Goal: Information Seeking & Learning: Learn about a topic

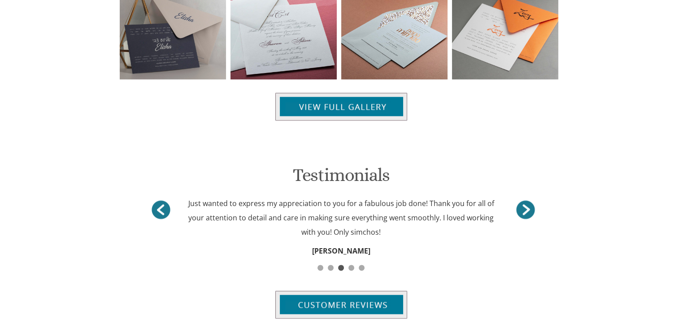
scroll to position [1032, 0]
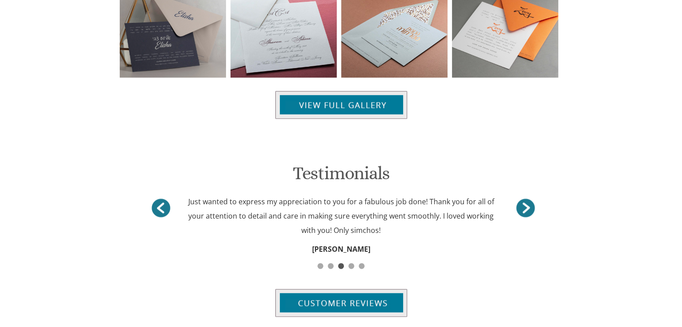
drag, startPoint x: 688, startPoint y: 53, endPoint x: 688, endPoint y: 274, distance: 221.1
click at [310, 97] on img at bounding box center [341, 105] width 132 height 28
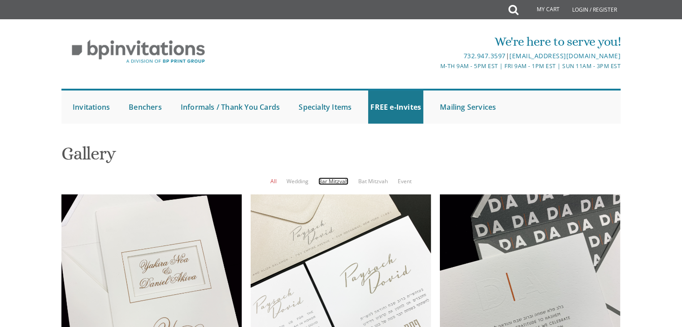
click at [337, 181] on link "Bar Mitzvah" at bounding box center [333, 182] width 30 height 8
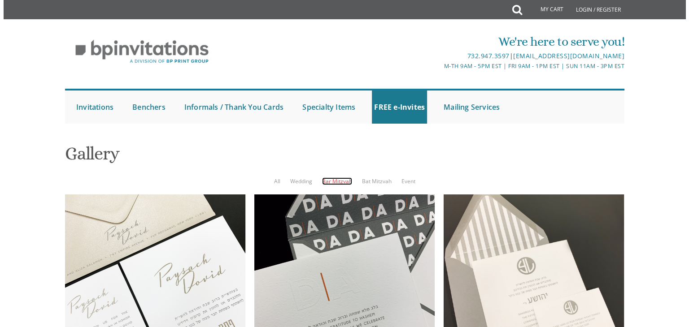
scroll to position [318, 0]
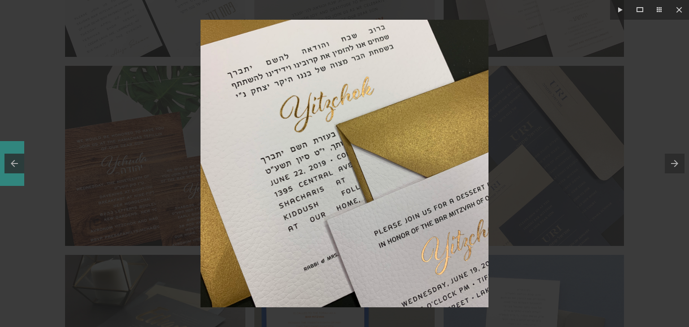
click at [13, 158] on button at bounding box center [12, 163] width 24 height 45
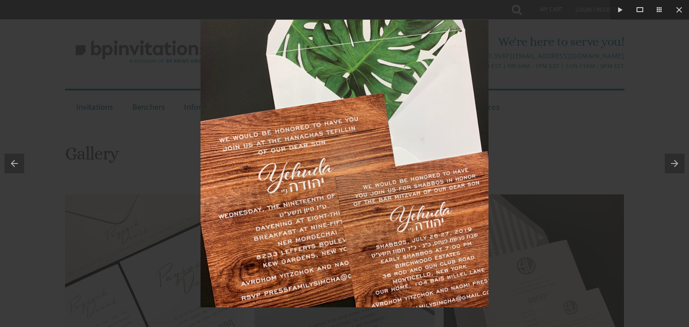
click at [165, 146] on div at bounding box center [344, 163] width 689 height 327
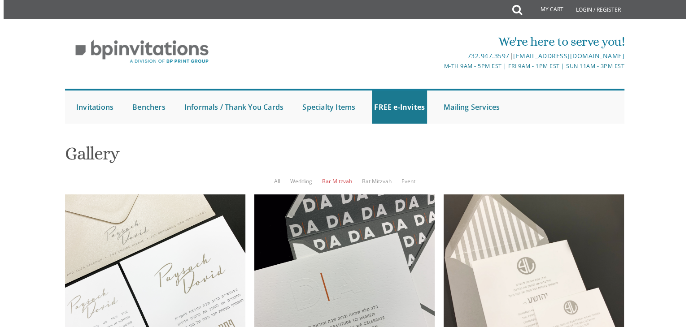
scroll to position [727, 0]
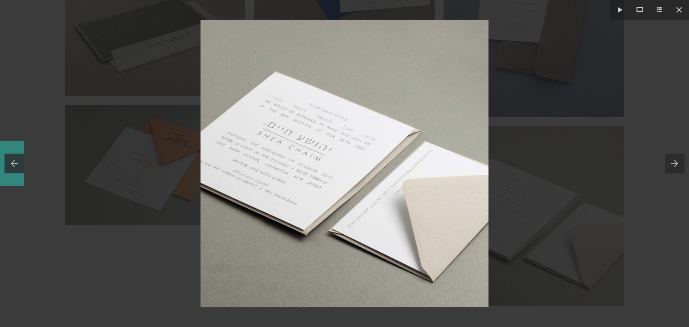
click at [16, 164] on button at bounding box center [12, 163] width 24 height 45
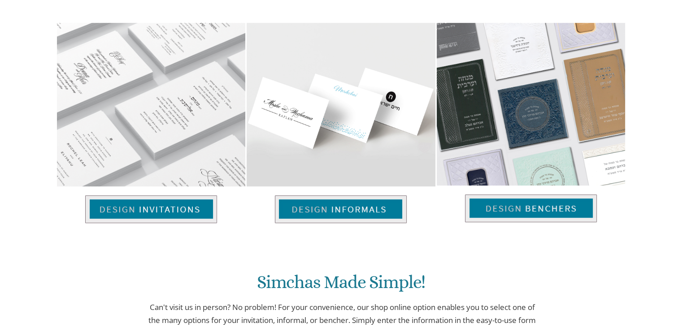
scroll to position [619, 0]
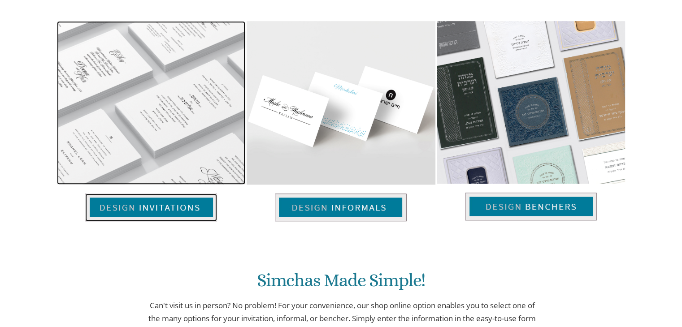
click at [192, 208] on img at bounding box center [151, 208] width 132 height 28
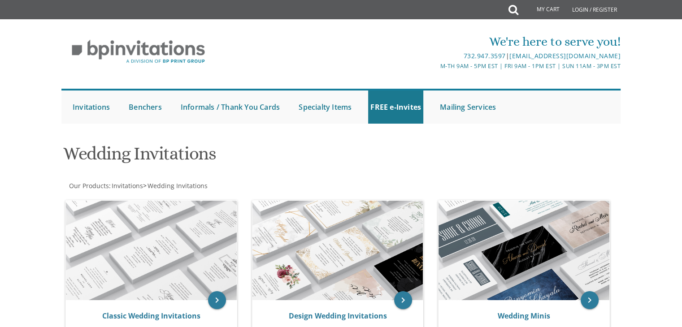
drag, startPoint x: 688, startPoint y: 71, endPoint x: 658, endPoint y: 42, distance: 42.2
click at [658, 42] on html "My Cart Total: View Cart Item(s) Submit My Cart Total: View Cart Item(s) Login …" at bounding box center [341, 163] width 682 height 327
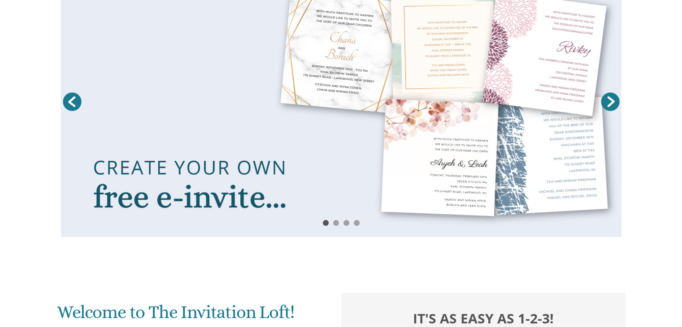
scroll to position [168, 0]
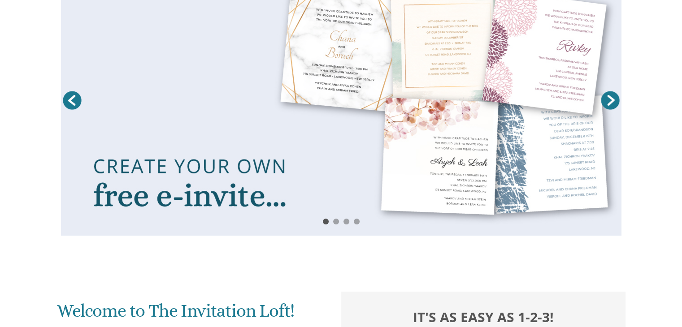
click at [442, 206] on link at bounding box center [341, 103] width 561 height 266
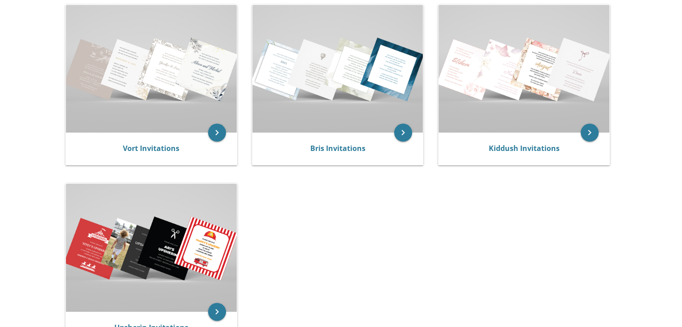
scroll to position [195, 0]
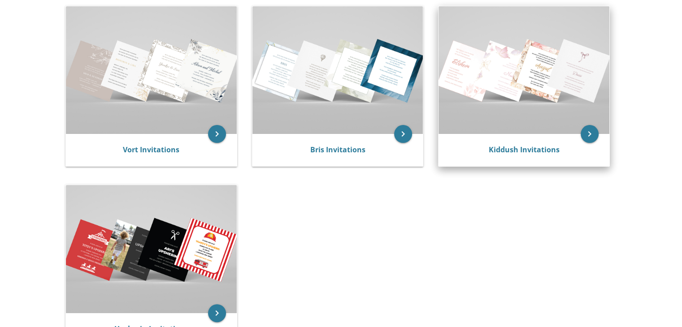
click at [545, 97] on img at bounding box center [524, 70] width 171 height 128
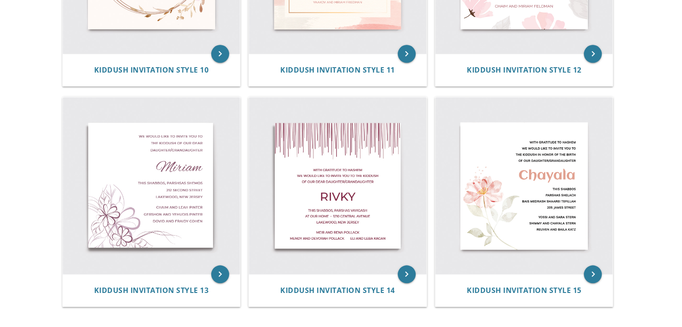
scroll to position [1028, 0]
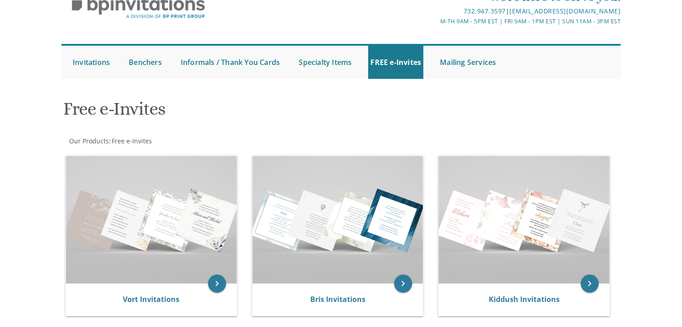
scroll to position [35, 0]
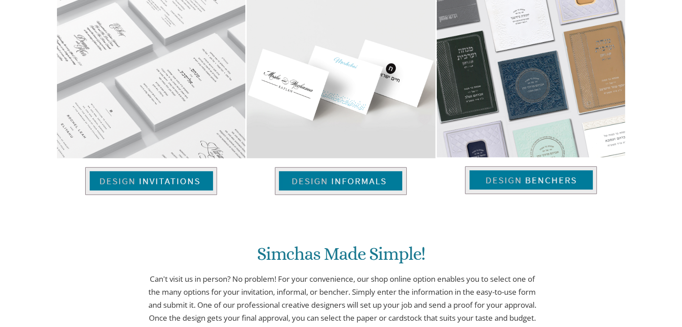
scroll to position [647, 0]
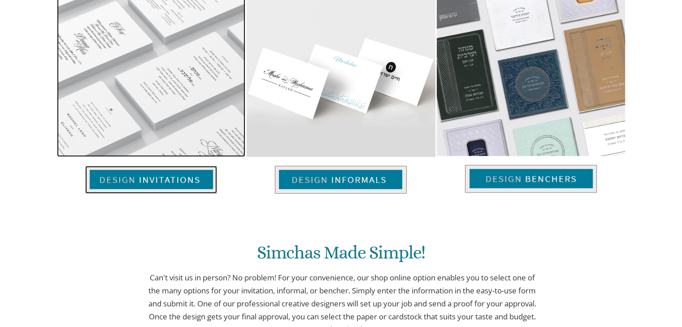
click at [140, 50] on img at bounding box center [151, 75] width 188 height 164
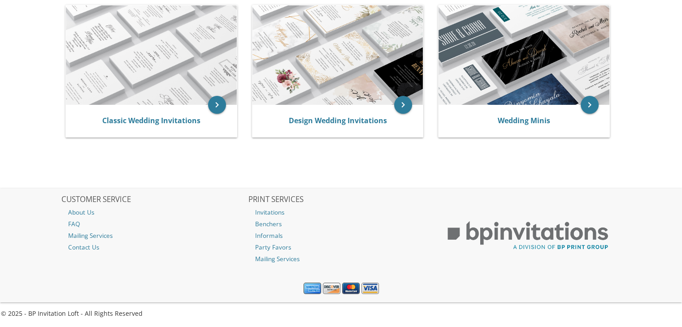
scroll to position [59, 0]
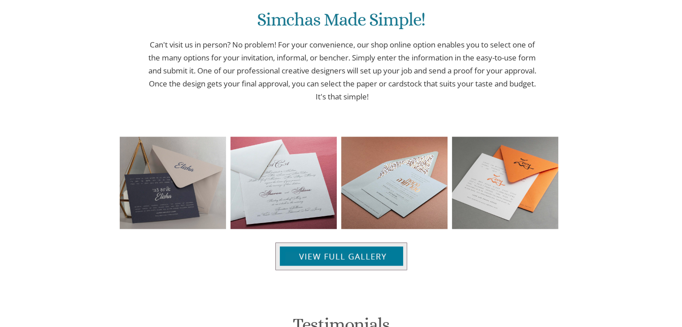
scroll to position [882, 0]
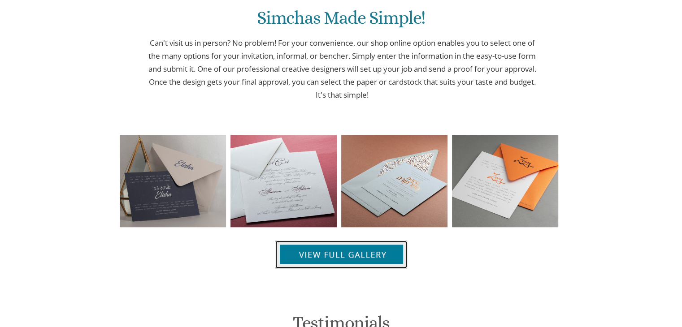
click at [363, 261] on img at bounding box center [341, 255] width 132 height 28
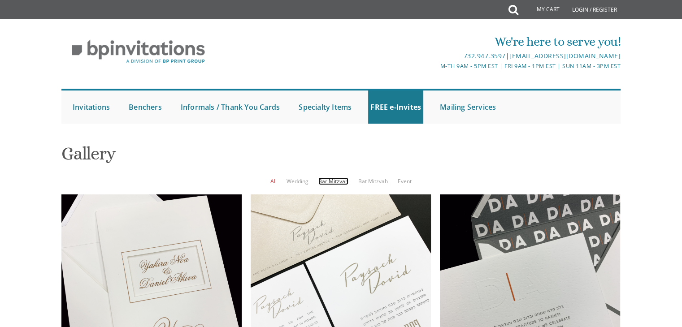
click at [338, 182] on link "Bar Mitzvah" at bounding box center [333, 182] width 30 height 8
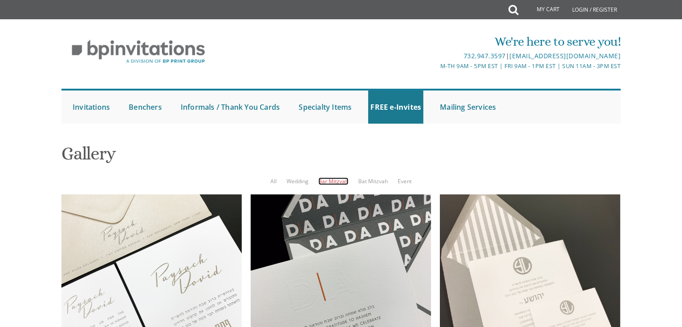
scroll to position [205, 0]
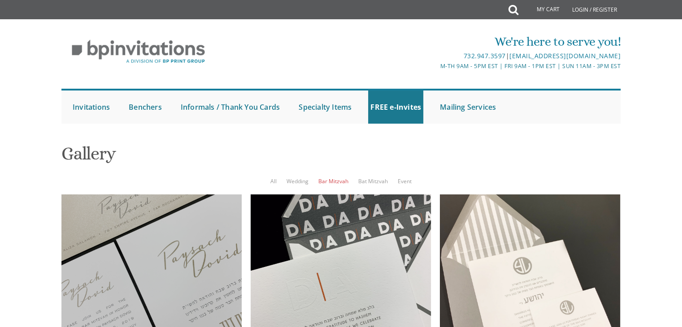
click at [154, 195] on div at bounding box center [151, 285] width 180 height 180
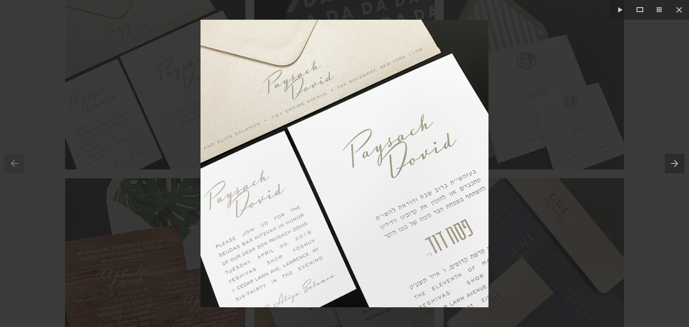
click at [7, 136] on div at bounding box center [344, 163] width 689 height 327
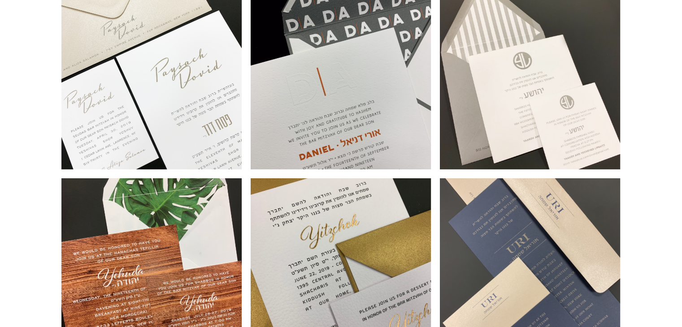
scroll to position [35, 0]
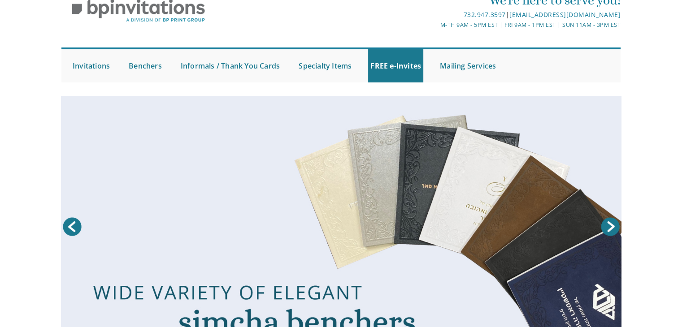
scroll to position [34, 0]
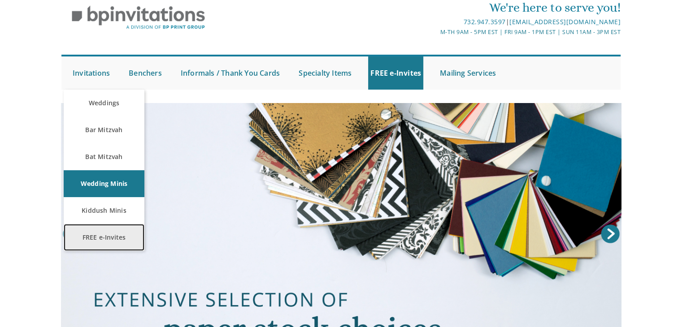
click at [111, 235] on link "FREE e-Invites" at bounding box center [104, 237] width 81 height 27
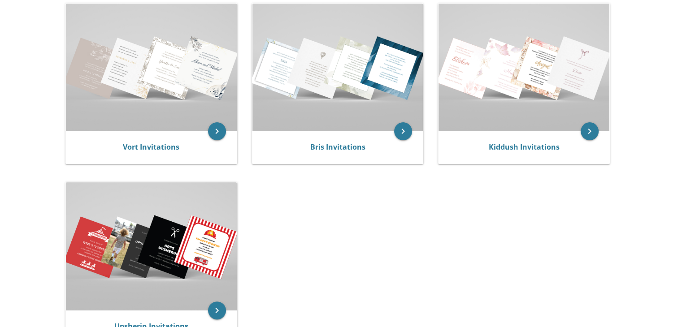
scroll to position [135, 0]
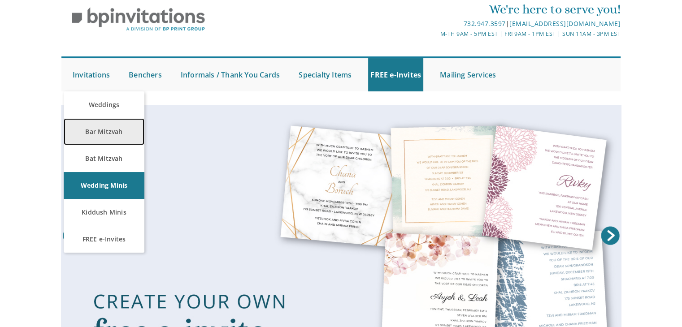
click at [118, 131] on link "Bar Mitzvah" at bounding box center [104, 131] width 81 height 27
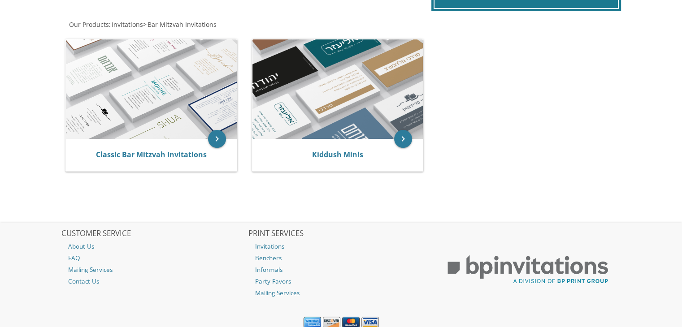
scroll to position [172, 0]
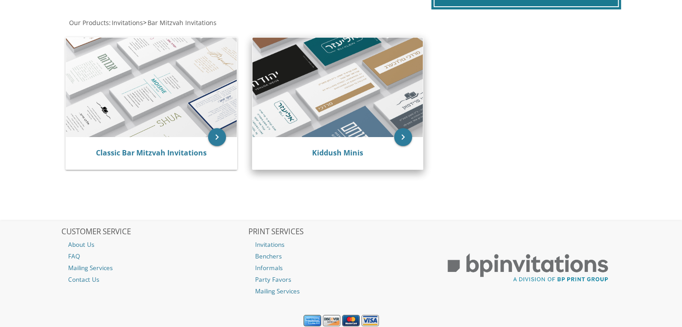
click at [346, 103] on img at bounding box center [338, 88] width 171 height 100
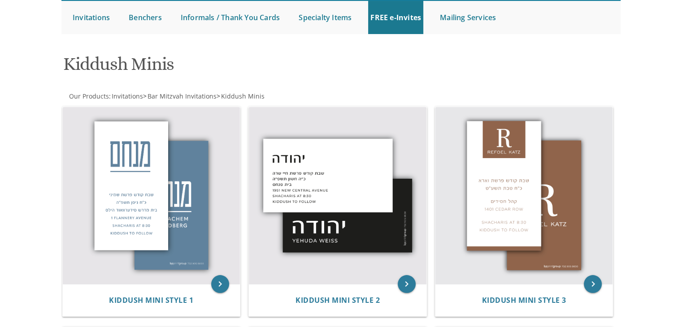
scroll to position [77, 0]
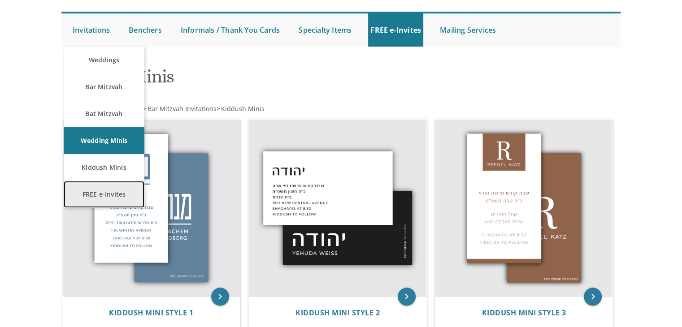
click at [119, 192] on link "FREE e-Invites" at bounding box center [104, 194] width 81 height 27
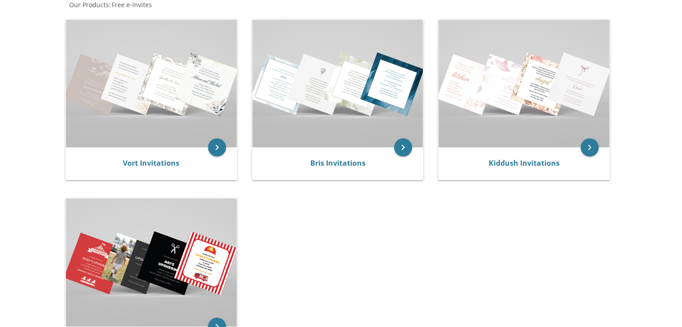
scroll to position [188, 0]
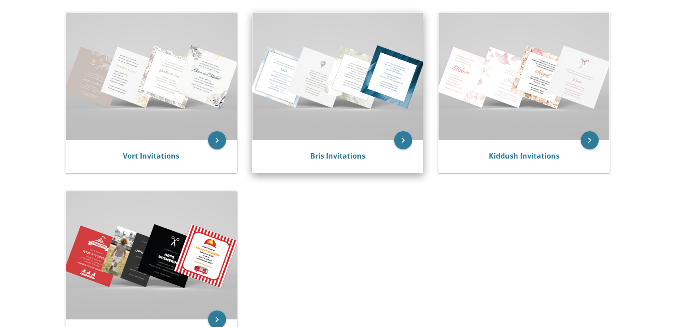
click at [388, 58] on img at bounding box center [338, 77] width 171 height 128
